Goal: Feedback & Contribution: Submit feedback/report problem

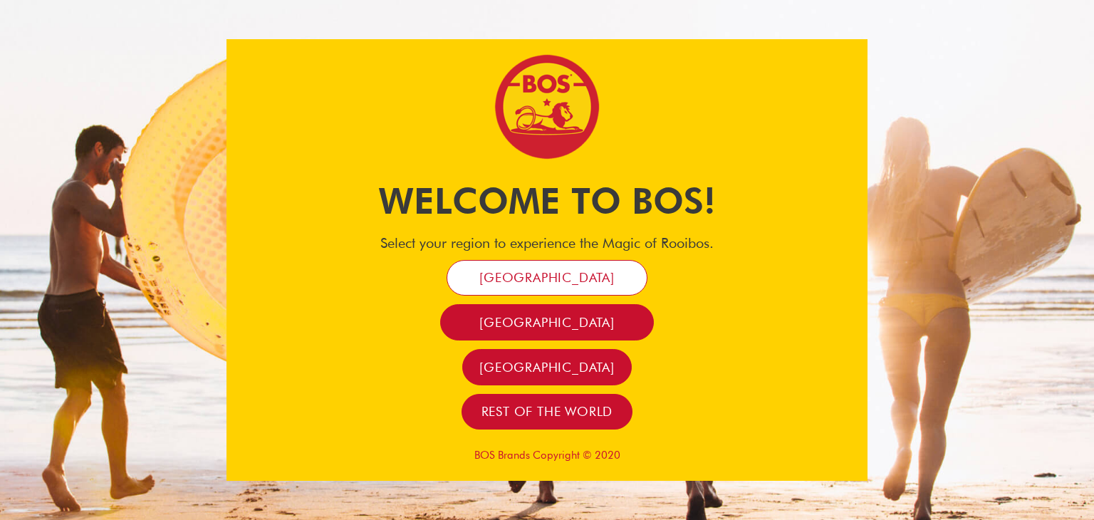
click at [544, 283] on span "[GEOGRAPHIC_DATA]" at bounding box center [547, 277] width 135 height 16
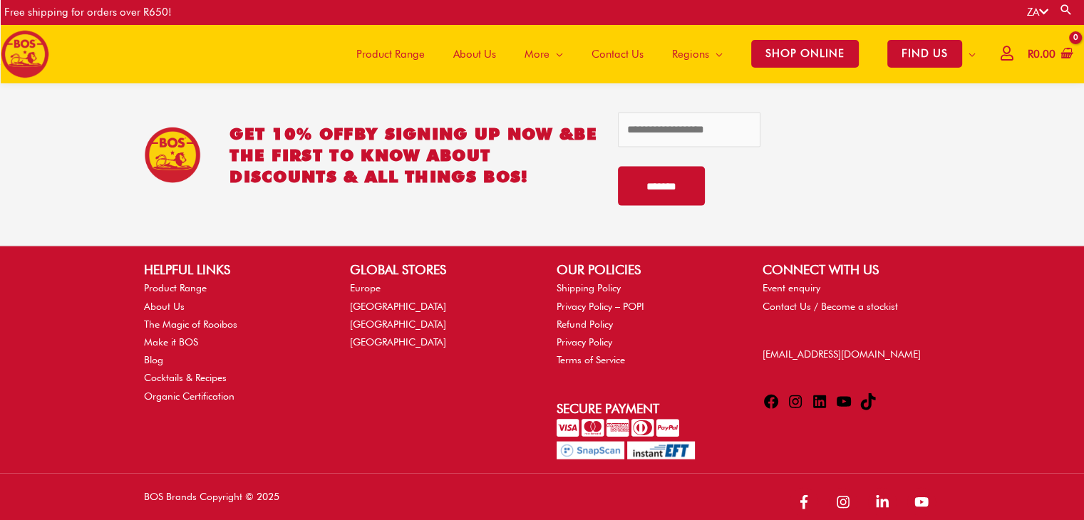
scroll to position [3090, 0]
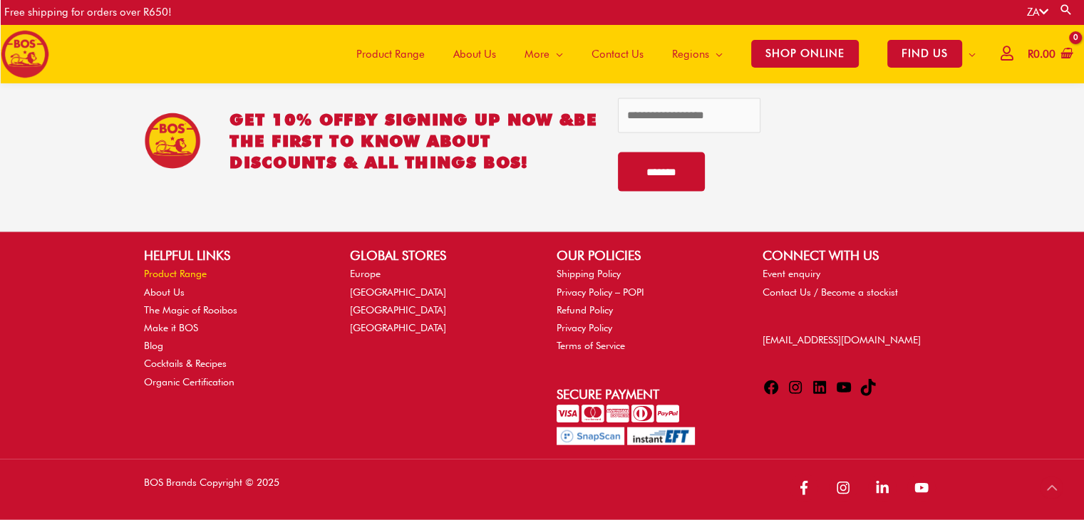
click at [172, 271] on link "Product Range" at bounding box center [175, 273] width 63 height 11
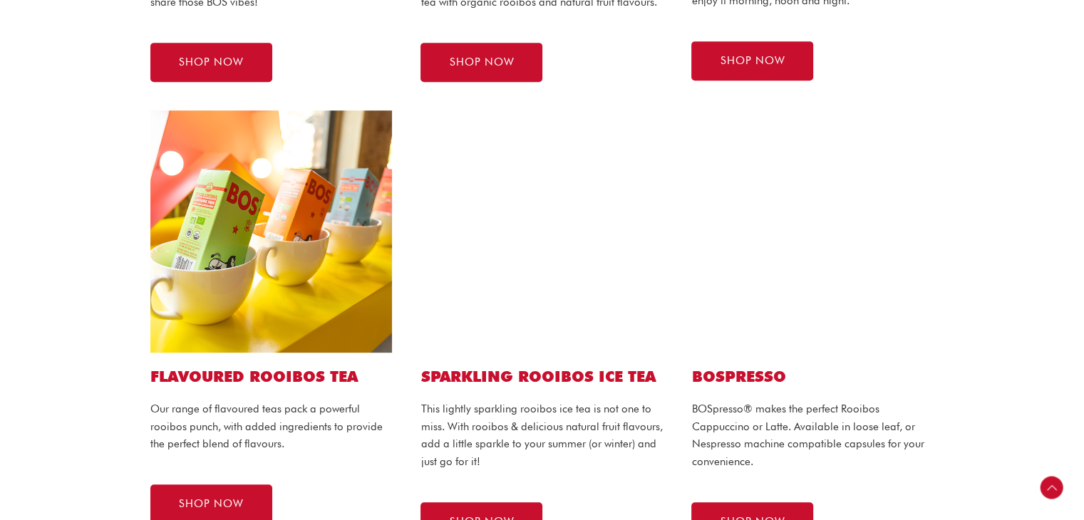
scroll to position [784, 0]
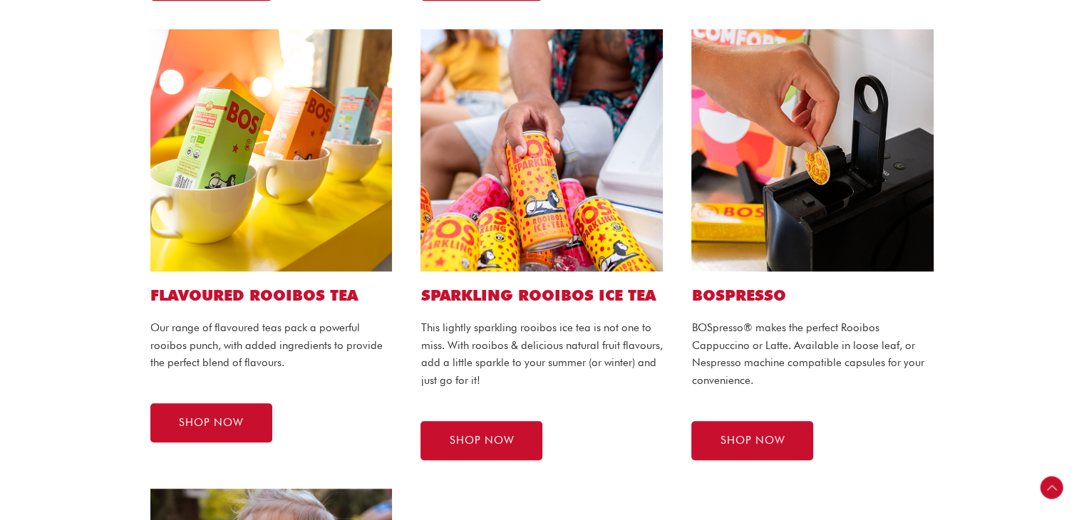
click at [848, 183] on img at bounding box center [812, 150] width 242 height 242
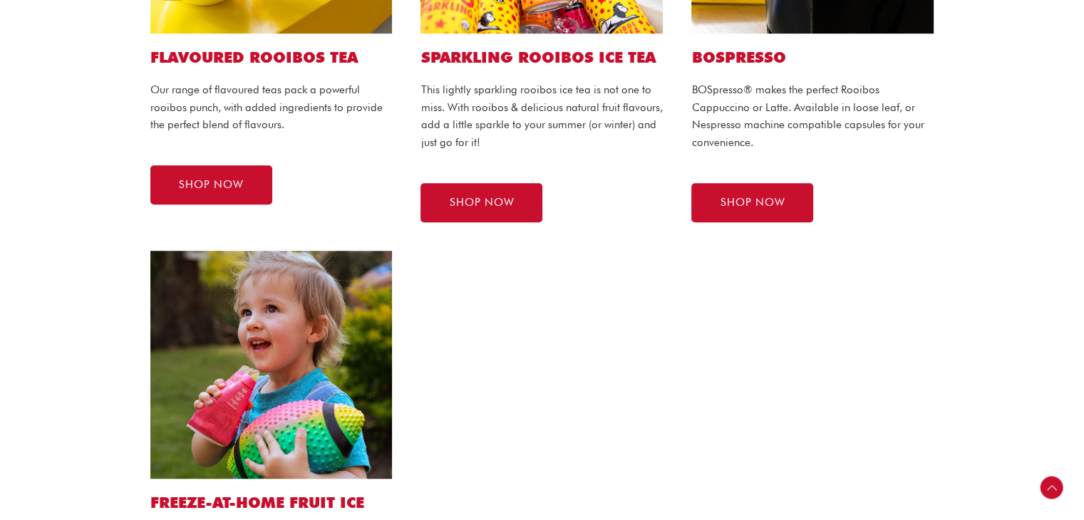
scroll to position [1069, 0]
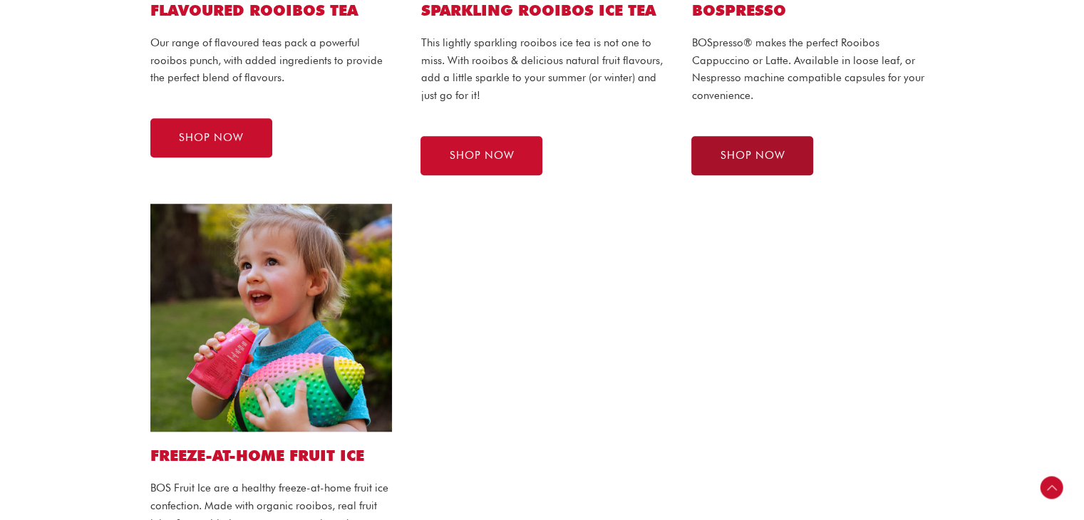
click at [772, 160] on span "SHOP NOW" at bounding box center [752, 155] width 65 height 11
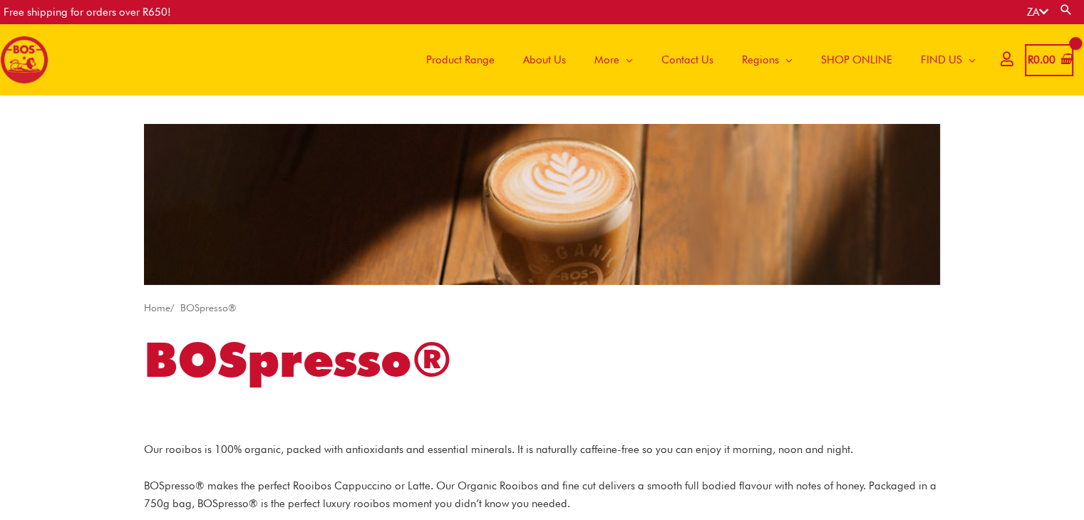
click at [435, 70] on span "Product Range" at bounding box center [460, 59] width 68 height 43
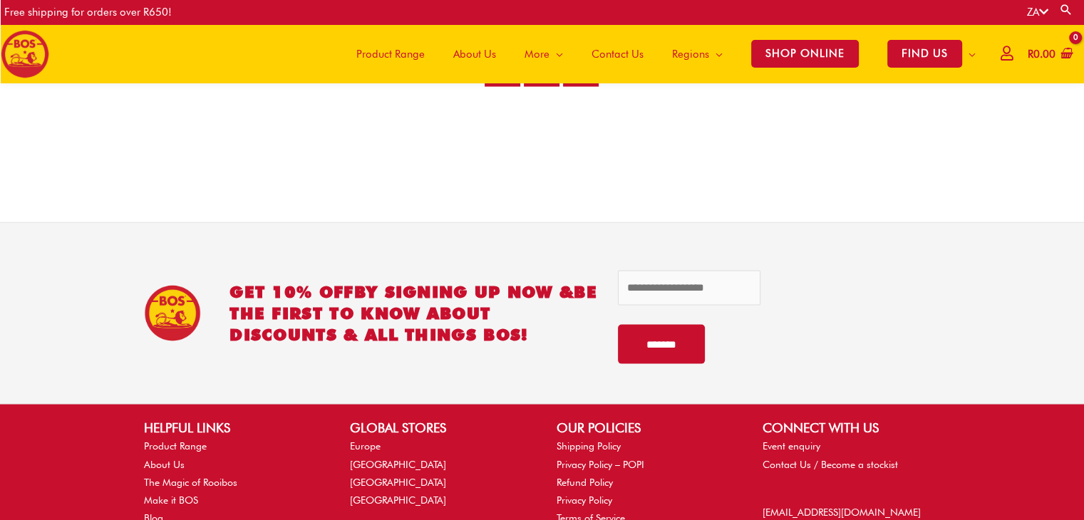
scroll to position [2921, 0]
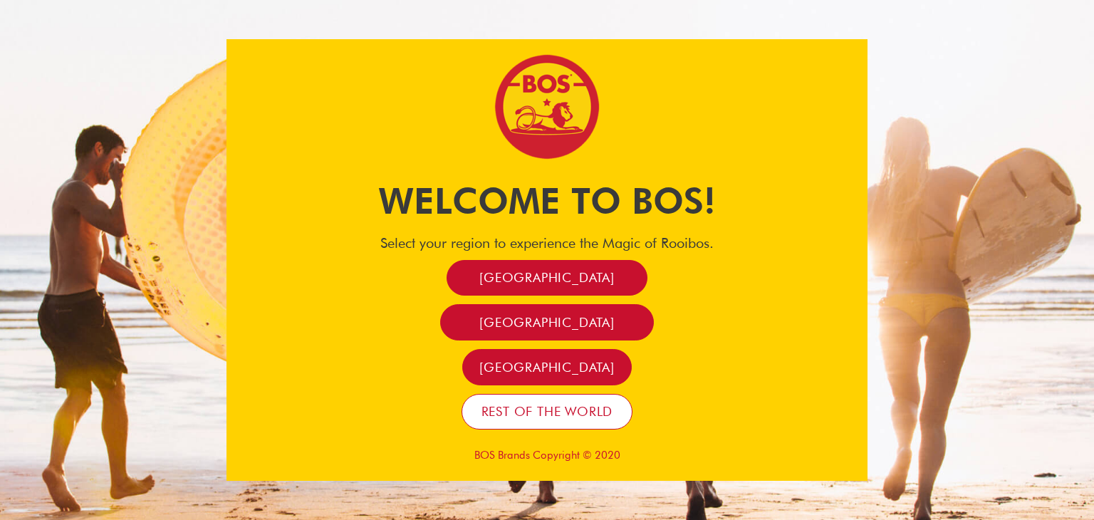
click at [535, 408] on span "Rest of the world" at bounding box center [548, 411] width 132 height 16
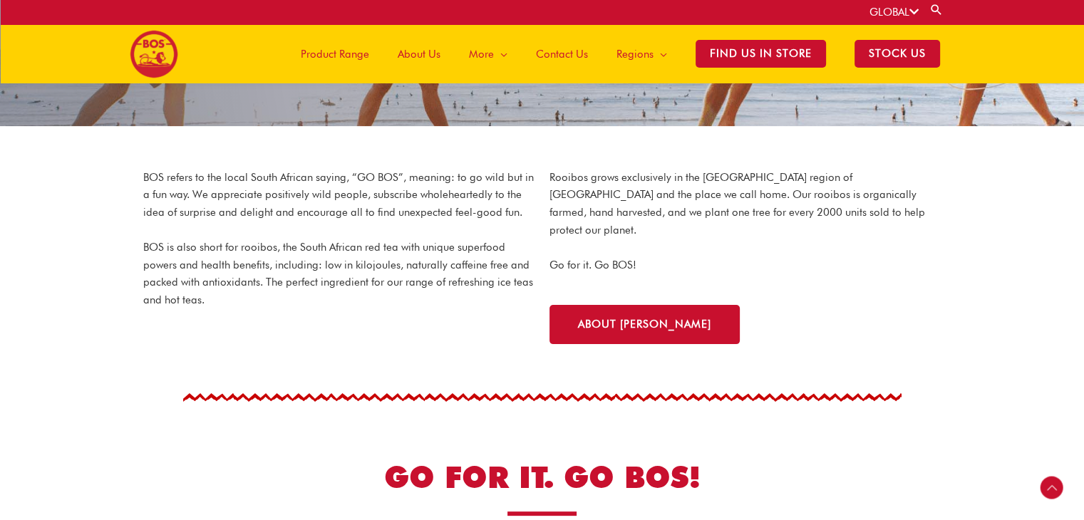
scroll to position [282, 0]
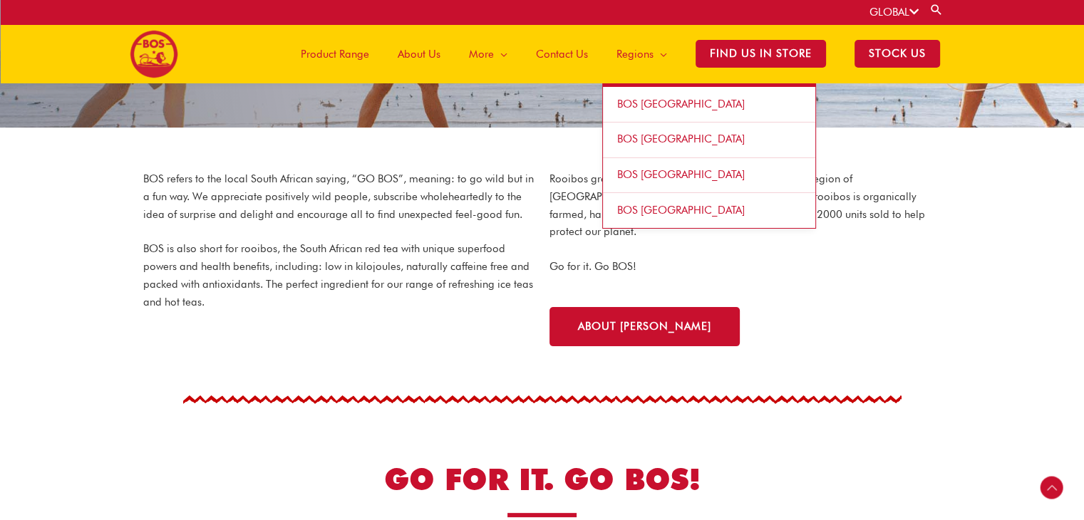
click at [665, 103] on span "BOS [GEOGRAPHIC_DATA]" at bounding box center [681, 104] width 128 height 13
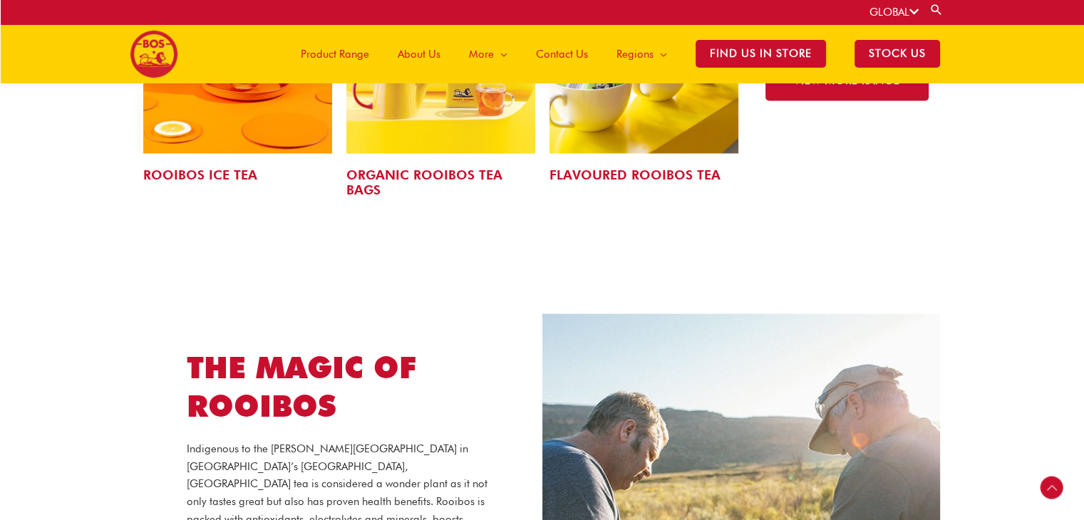
scroll to position [2338, 0]
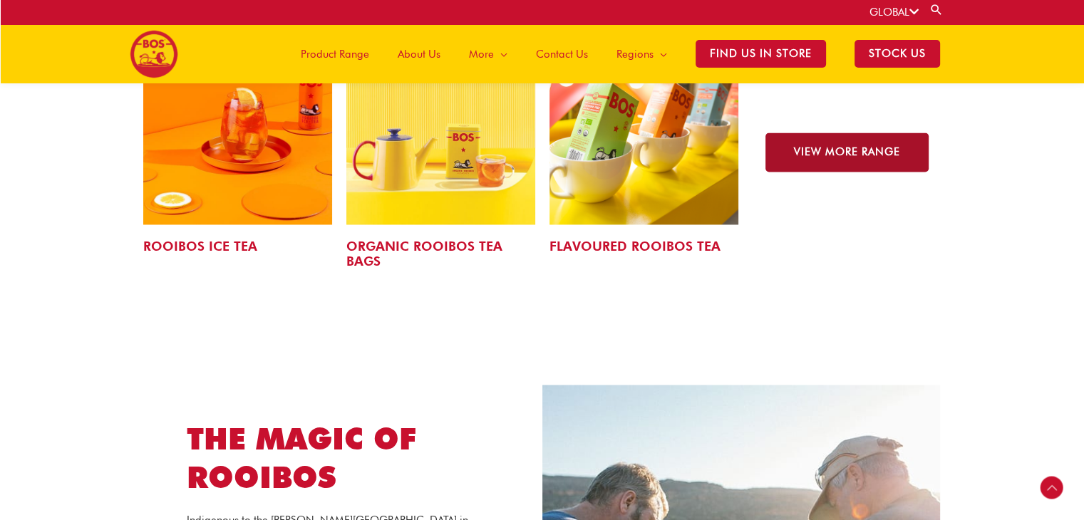
click at [824, 147] on span "VIEW MORE RANGE" at bounding box center [847, 152] width 106 height 11
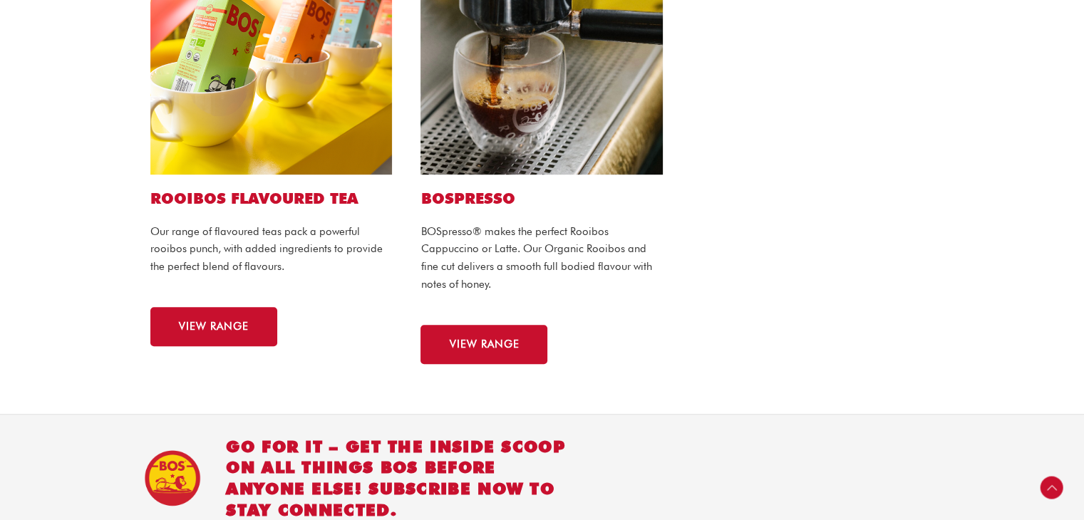
scroll to position [997, 0]
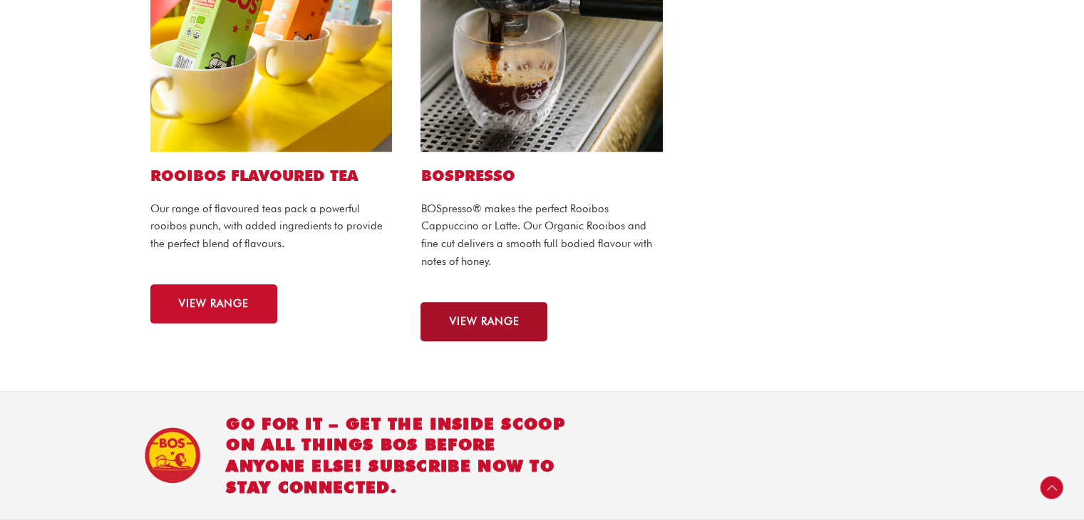
click at [504, 316] on span "VIEW RANGE" at bounding box center [484, 321] width 70 height 11
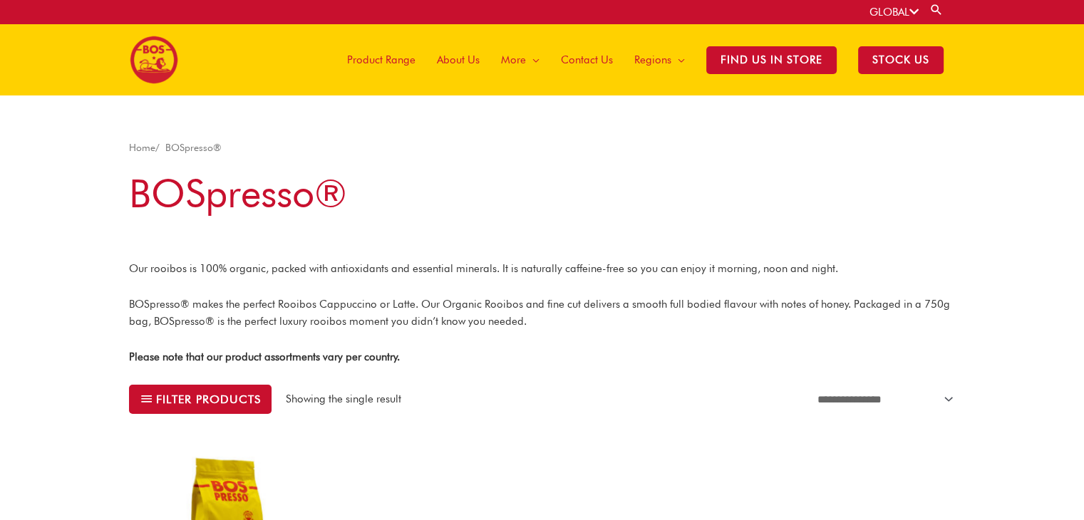
click at [585, 58] on span "Contact Us" at bounding box center [587, 59] width 52 height 43
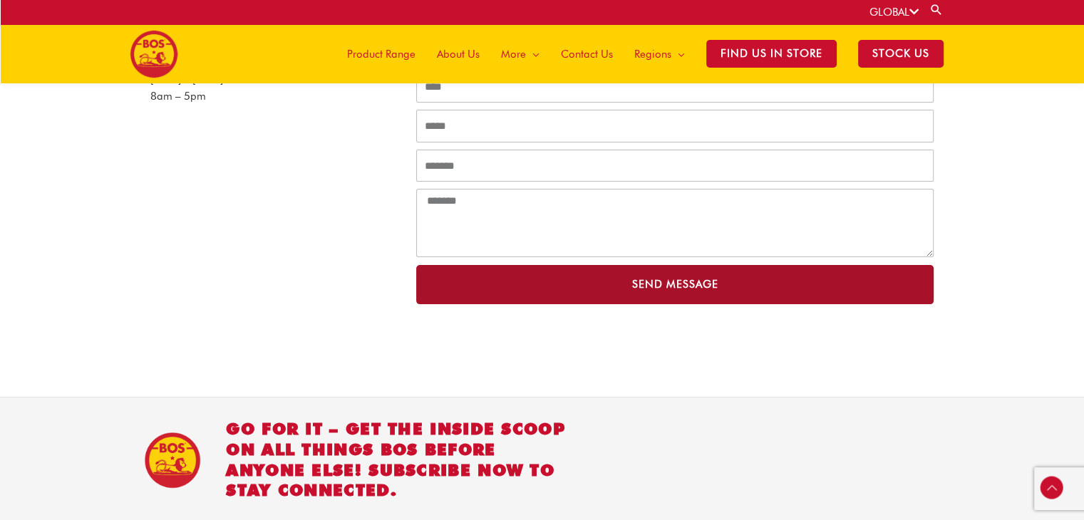
scroll to position [216, 0]
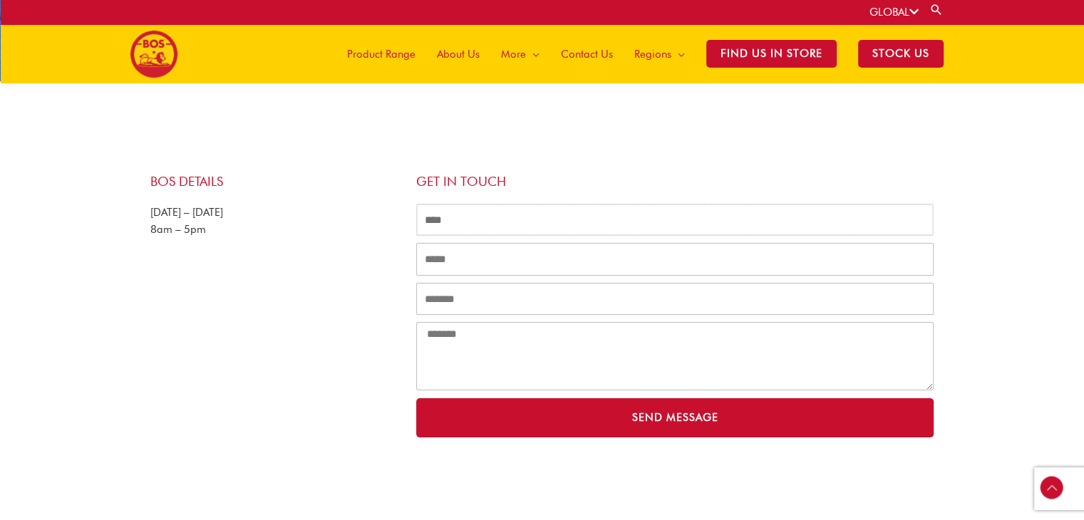
click at [522, 218] on input "Name" at bounding box center [675, 220] width 518 height 33
type input "*"
type input "**********"
type input "*********"
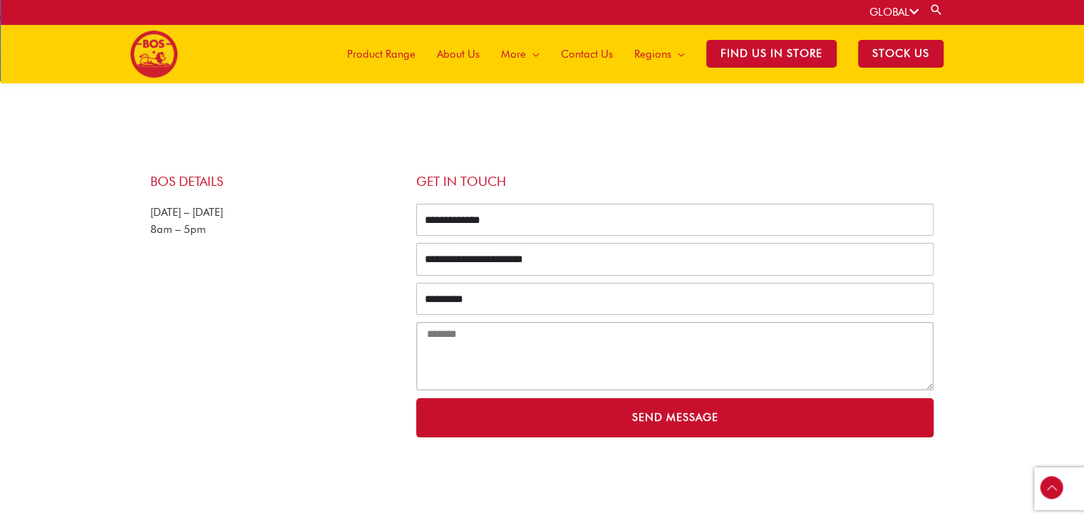
click at [479, 342] on textarea "Message" at bounding box center [675, 356] width 518 height 68
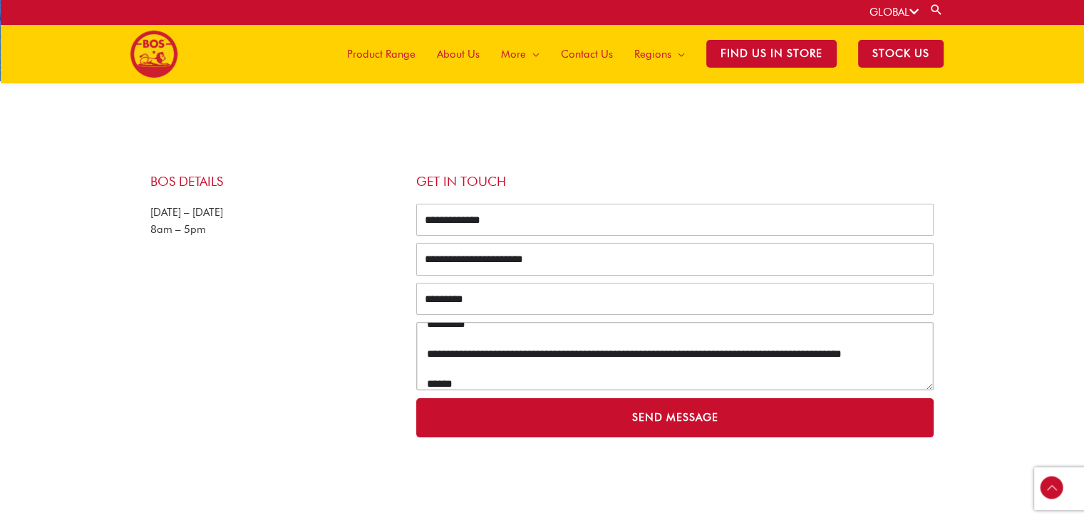
scroll to position [25, 0]
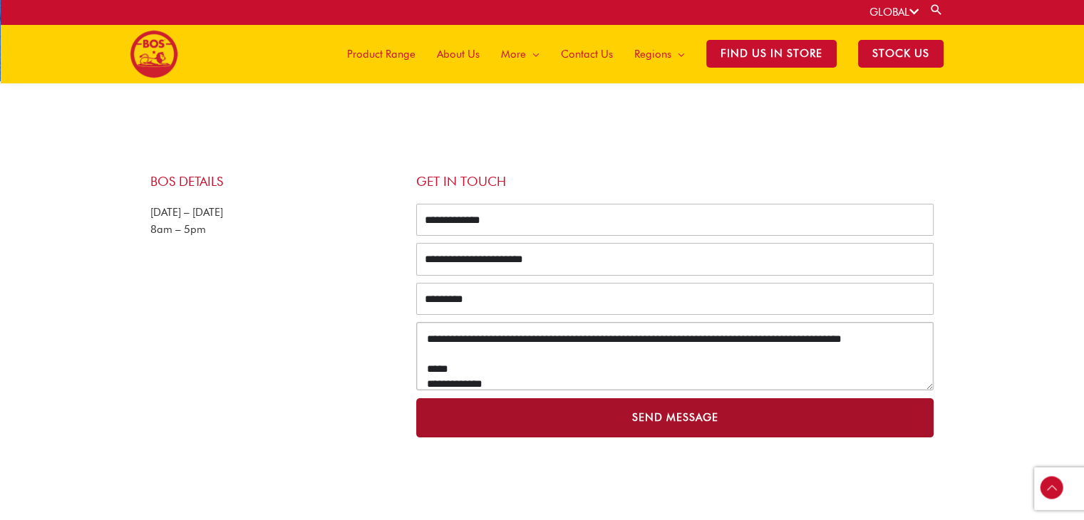
type textarea "**********"
click at [570, 430] on button "Send Message" at bounding box center [675, 417] width 518 height 39
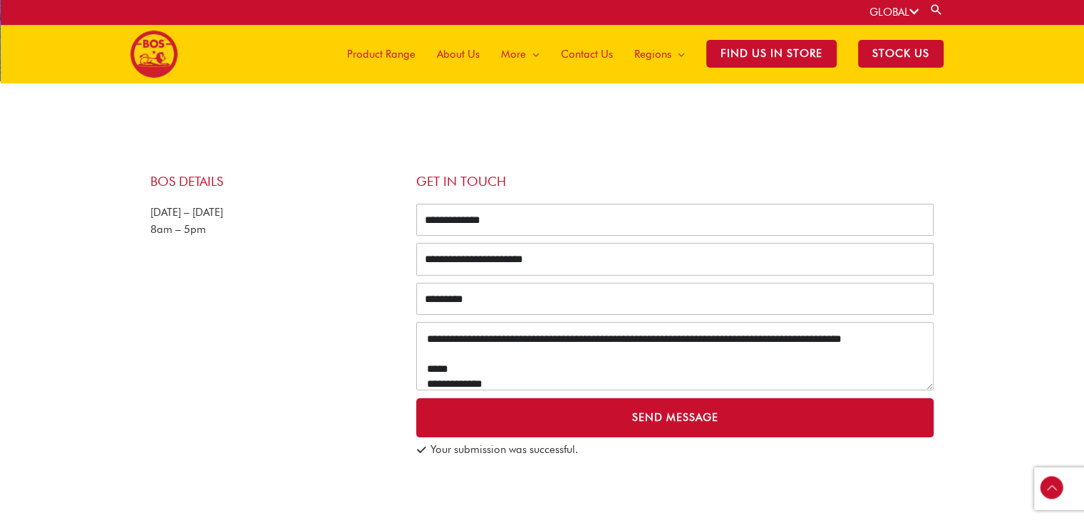
scroll to position [0, 0]
